Goal: Find specific page/section: Find specific page/section

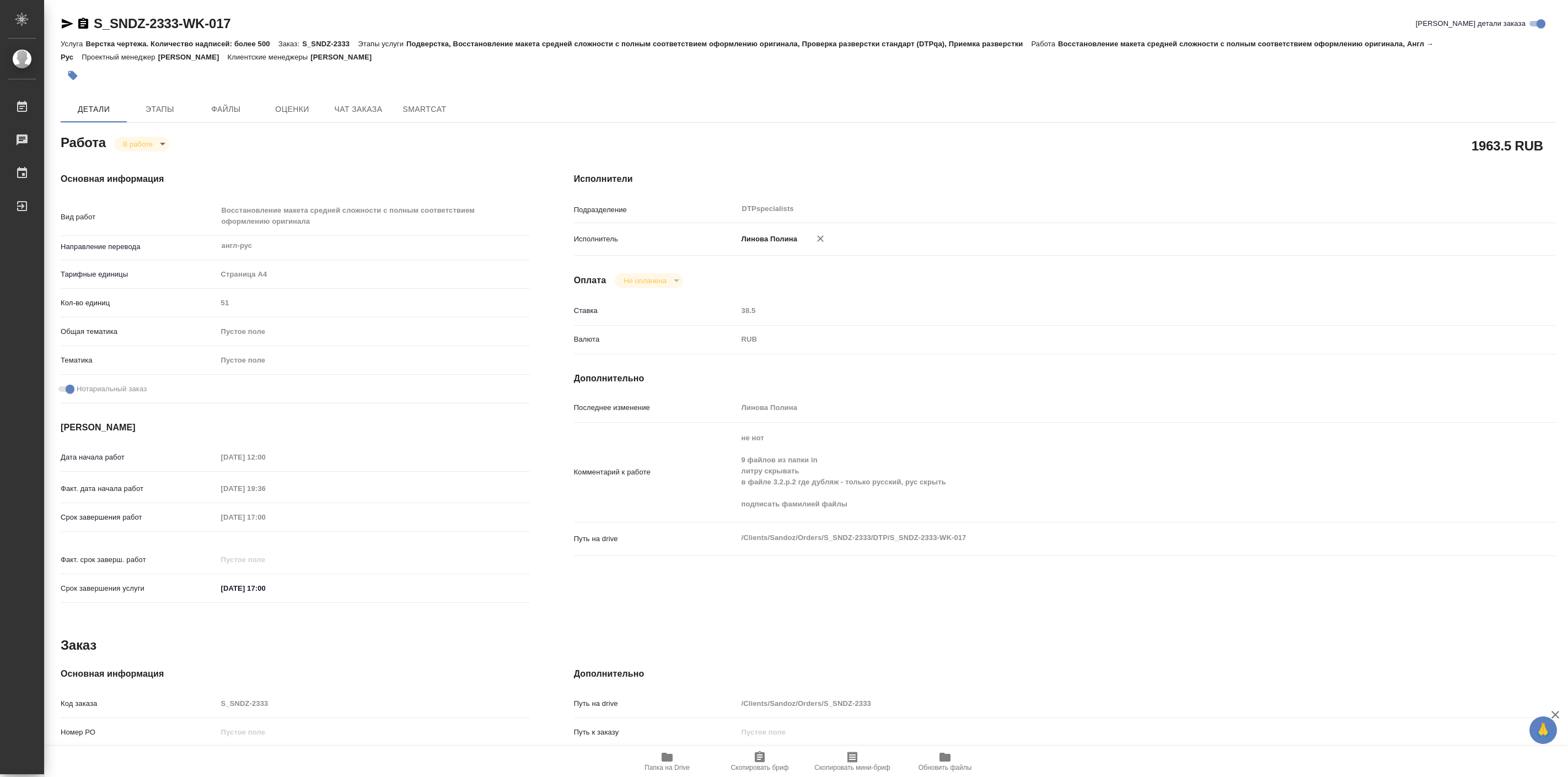
type textarea "x"
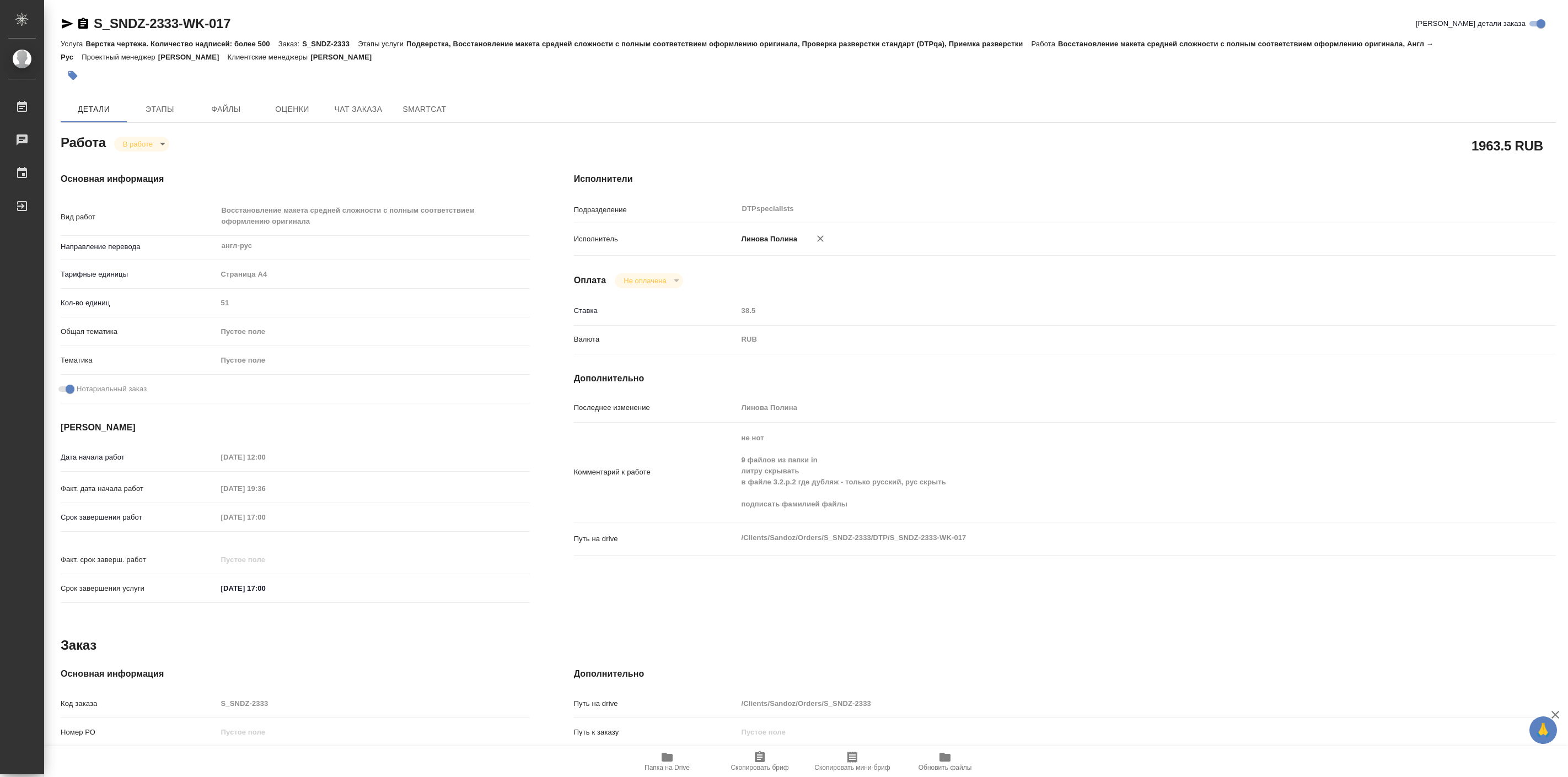
type textarea "x"
